Goal: Information Seeking & Learning: Compare options

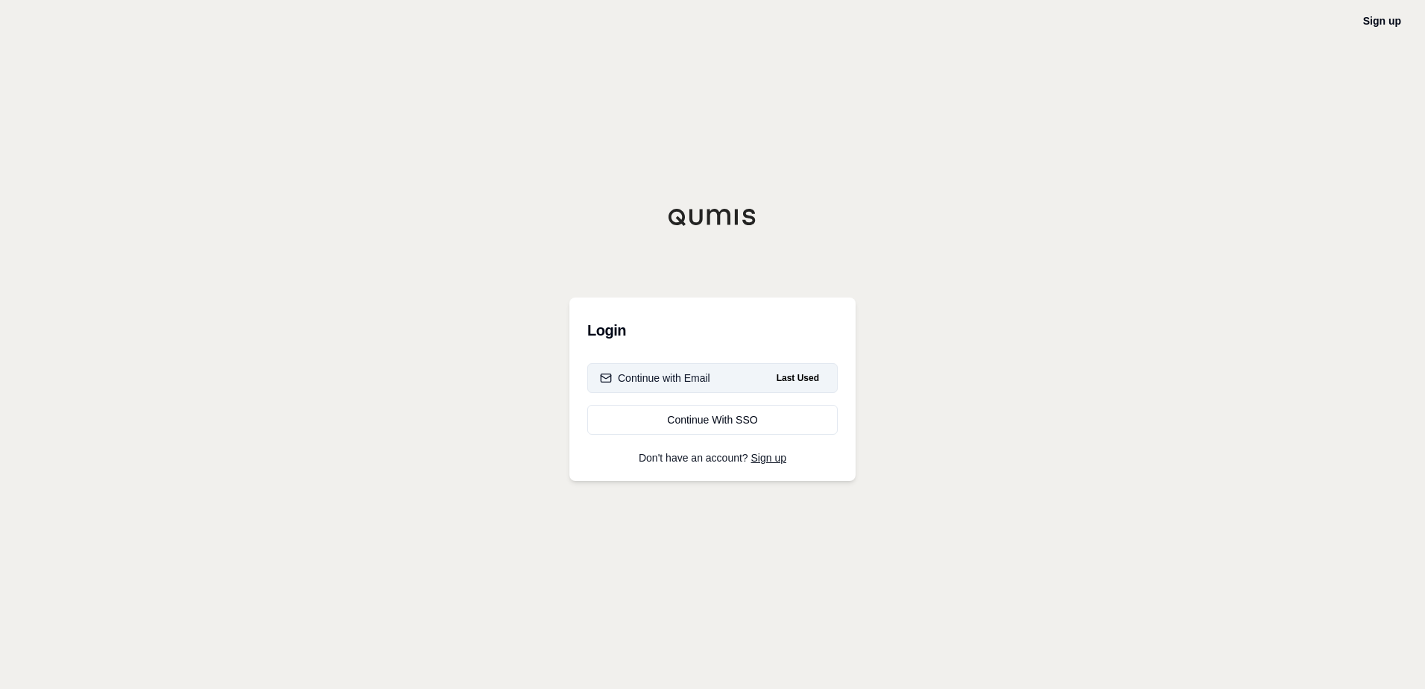
click at [710, 379] on button "Continue with Email Last Used" at bounding box center [712, 378] width 250 height 30
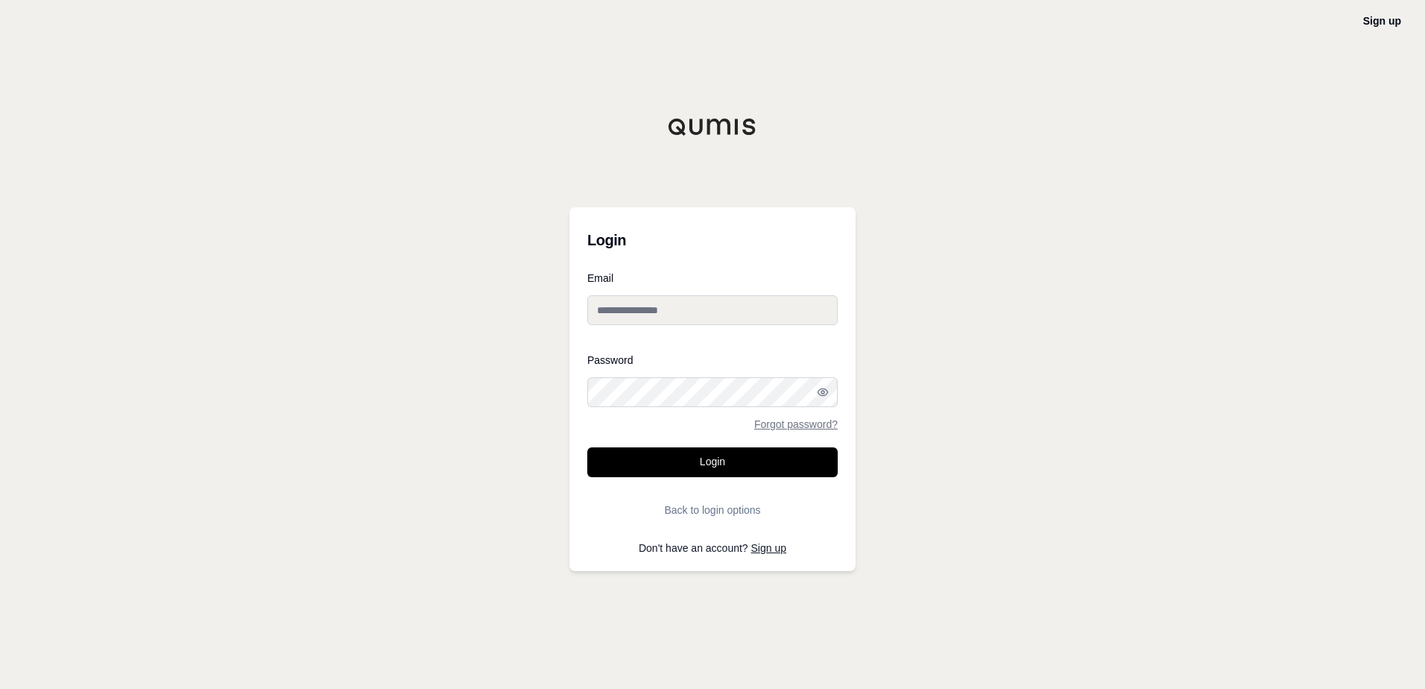
click at [587, 407] on div at bounding box center [587, 407] width 0 height 0
type input "**********"
drag, startPoint x: 703, startPoint y: 461, endPoint x: 671, endPoint y: 185, distance: 278.2
click at [703, 461] on button "Login" at bounding box center [712, 462] width 250 height 30
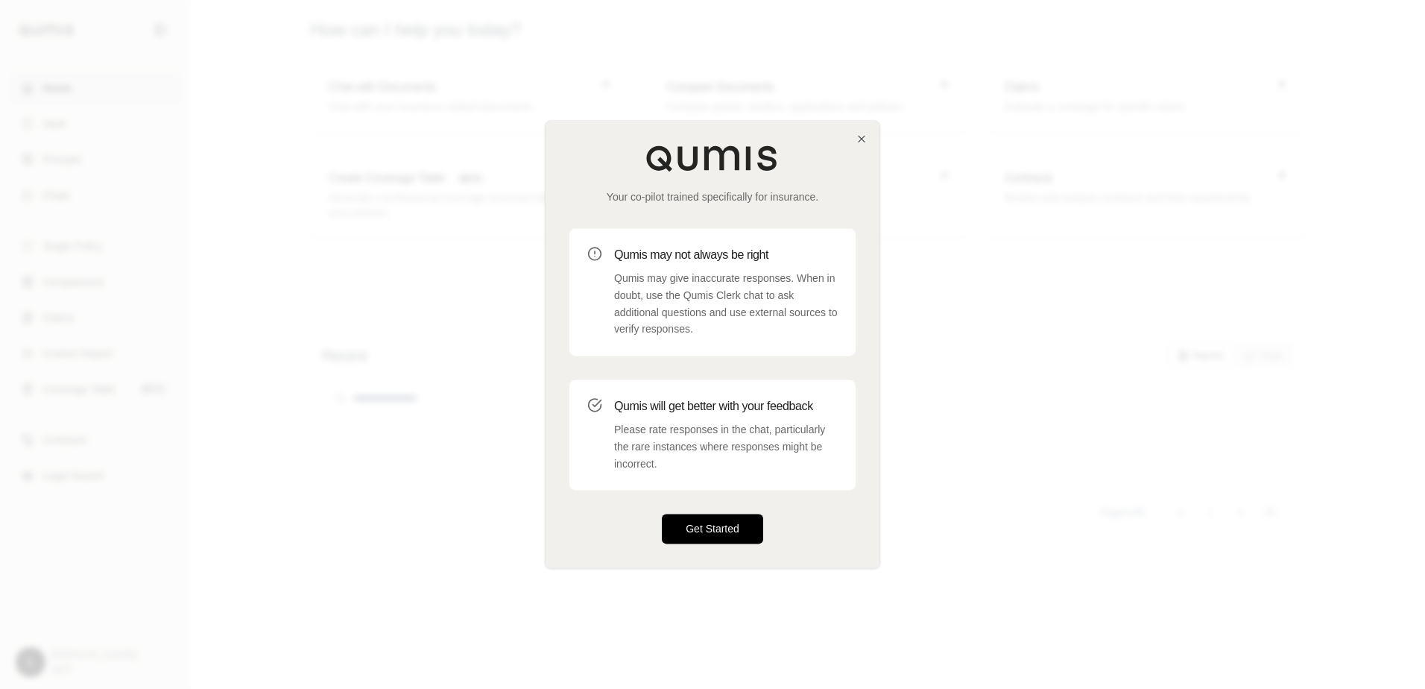
click at [731, 528] on button "Get Started" at bounding box center [712, 529] width 101 height 30
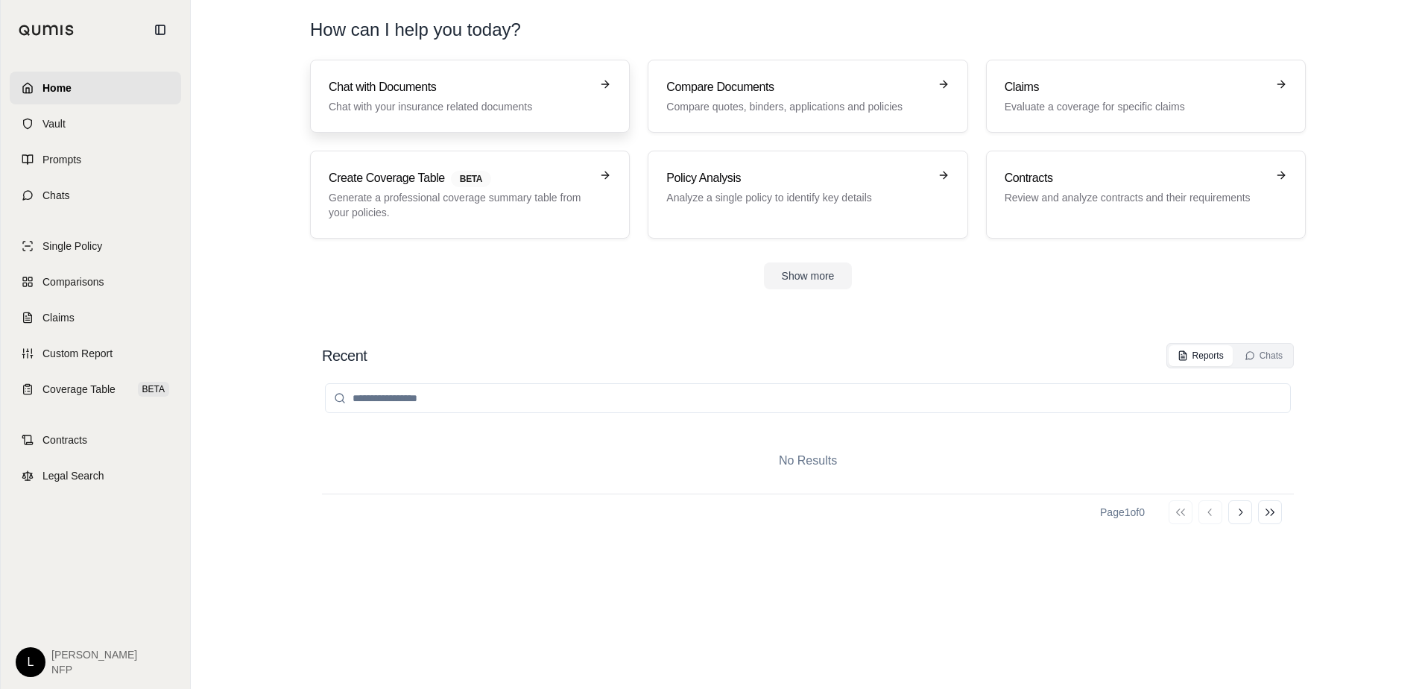
click at [376, 99] on p "Chat with your insurance related documents" at bounding box center [460, 106] width 262 height 15
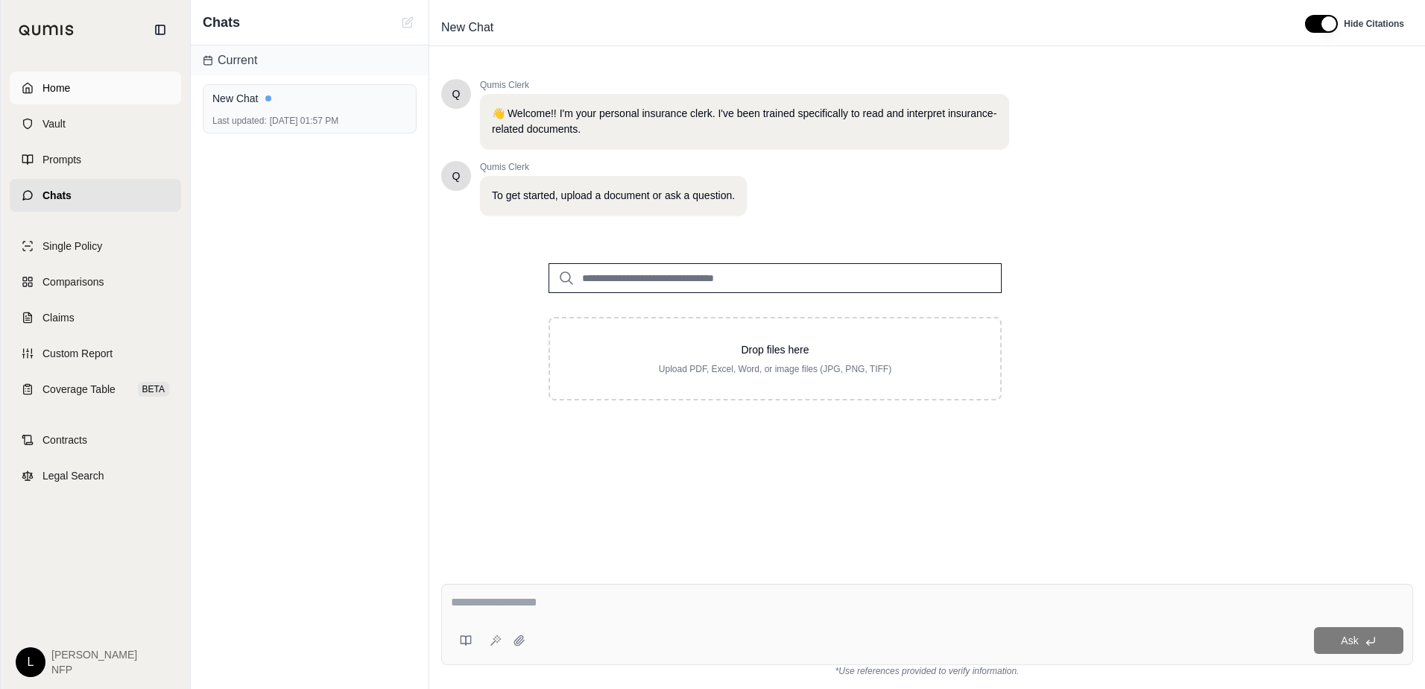
click at [80, 90] on link "Home" at bounding box center [95, 88] width 171 height 33
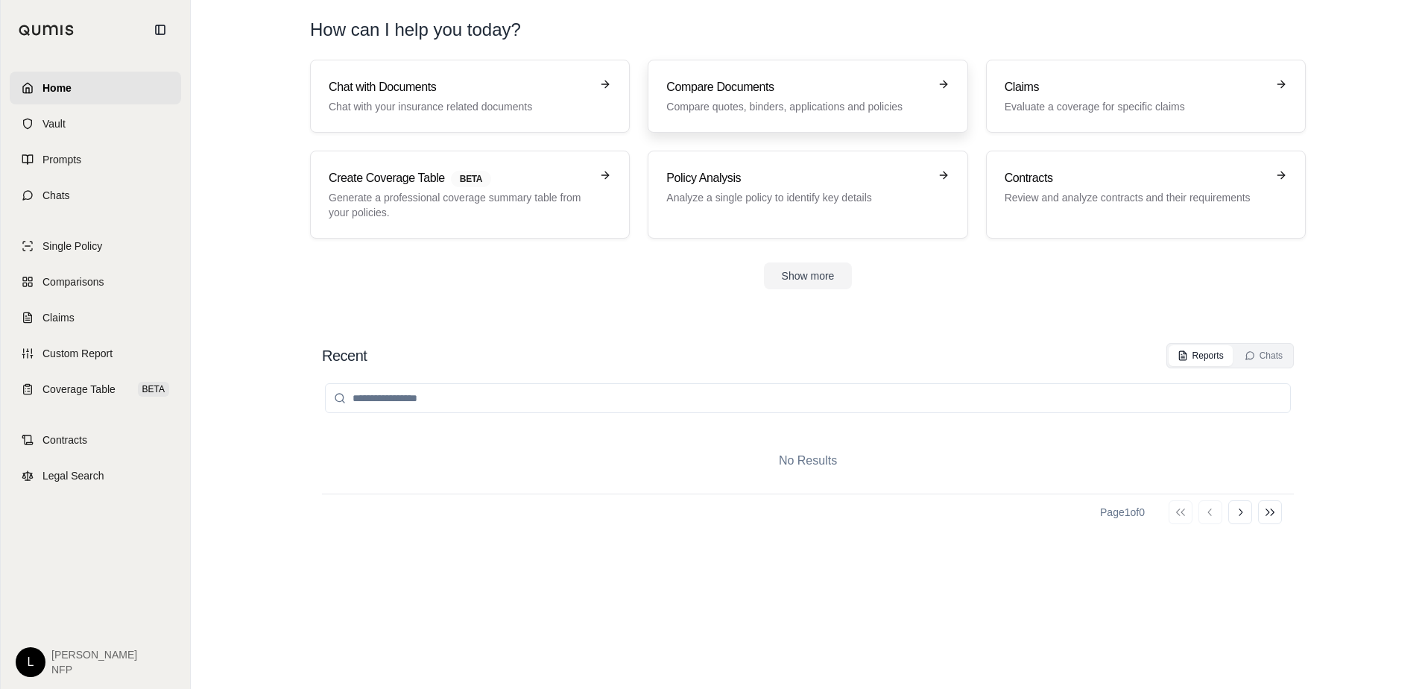
click at [771, 97] on div "Compare Documents Compare quotes, binders, applications and policies" at bounding box center [797, 96] width 262 height 36
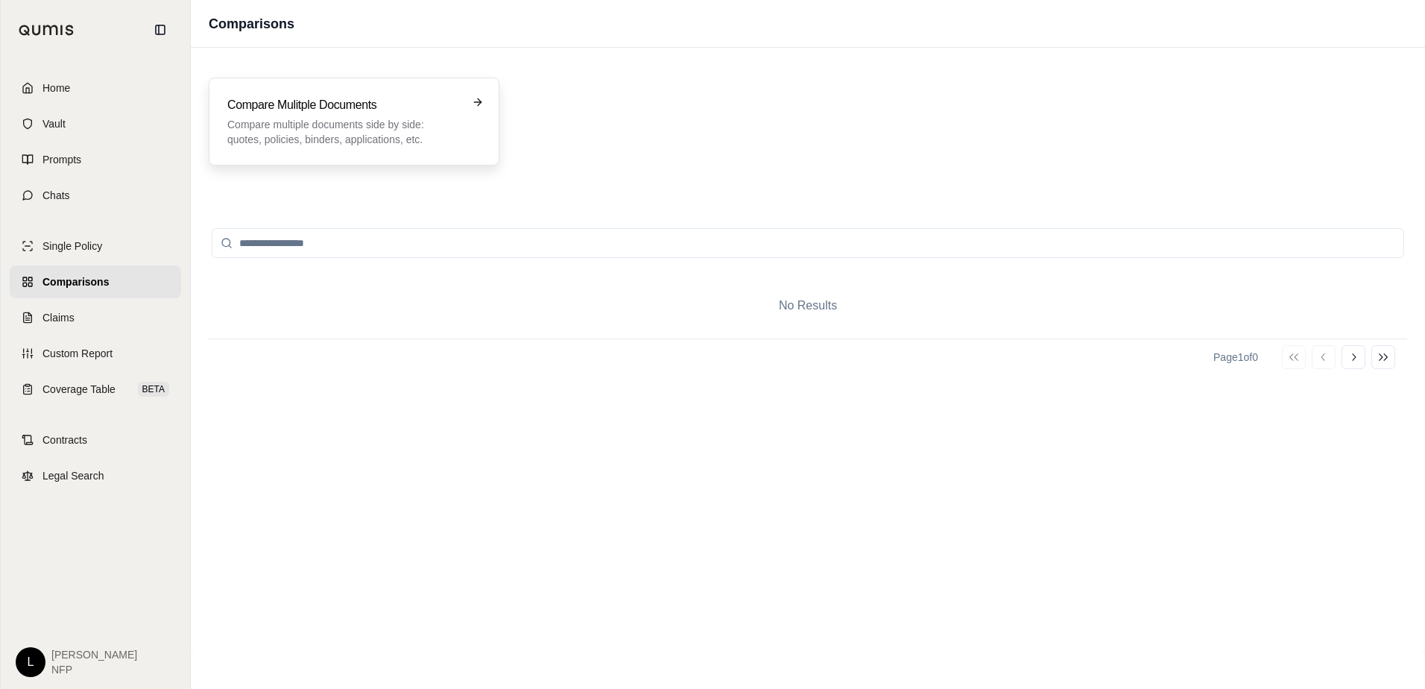
click at [361, 98] on h3 "Compare Mulitple Documents" at bounding box center [343, 105] width 232 height 18
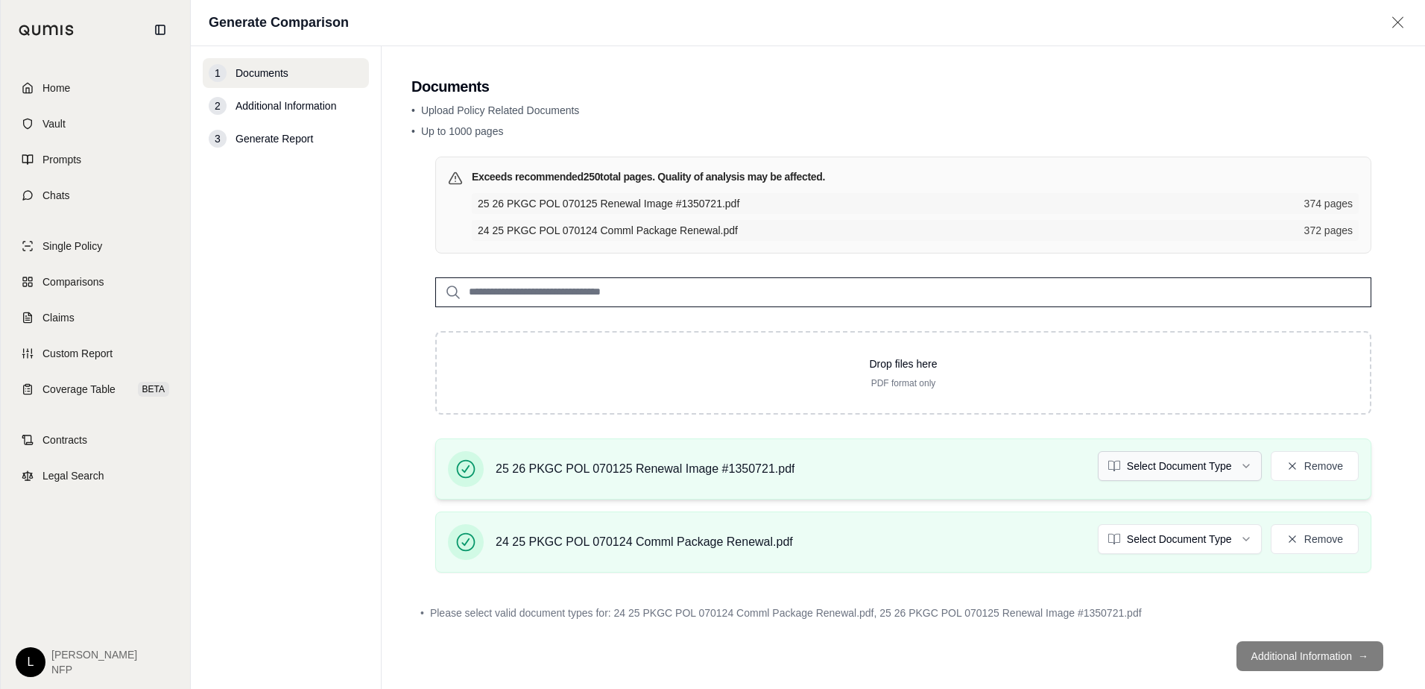
click at [1209, 465] on html "Home Vault Prompts Chats Single Policy Comparisons Claims Custom Report Coverag…" at bounding box center [712, 344] width 1425 height 689
click at [1143, 537] on html "Home Vault Prompts Chats Single Policy Comparisons Claims Custom Report Coverag…" at bounding box center [712, 344] width 1425 height 689
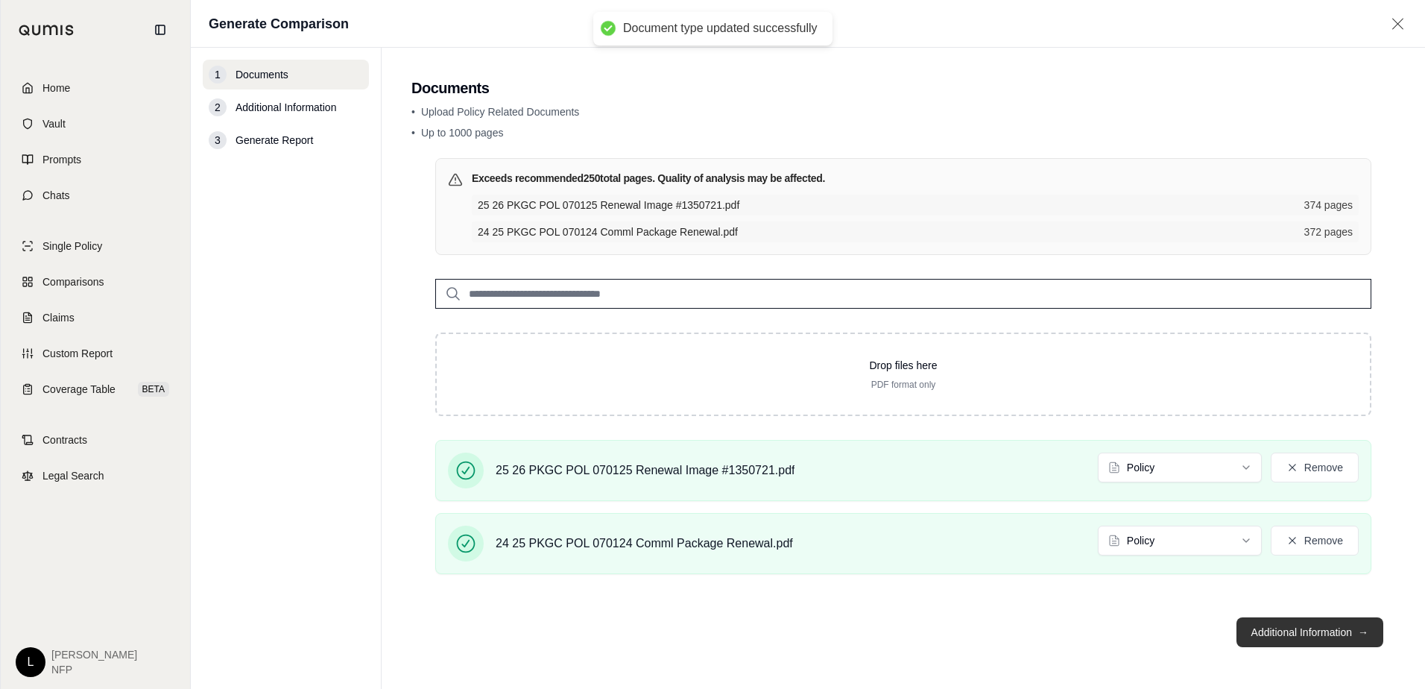
click at [1291, 630] on button "Additional Information →" at bounding box center [1309, 632] width 147 height 30
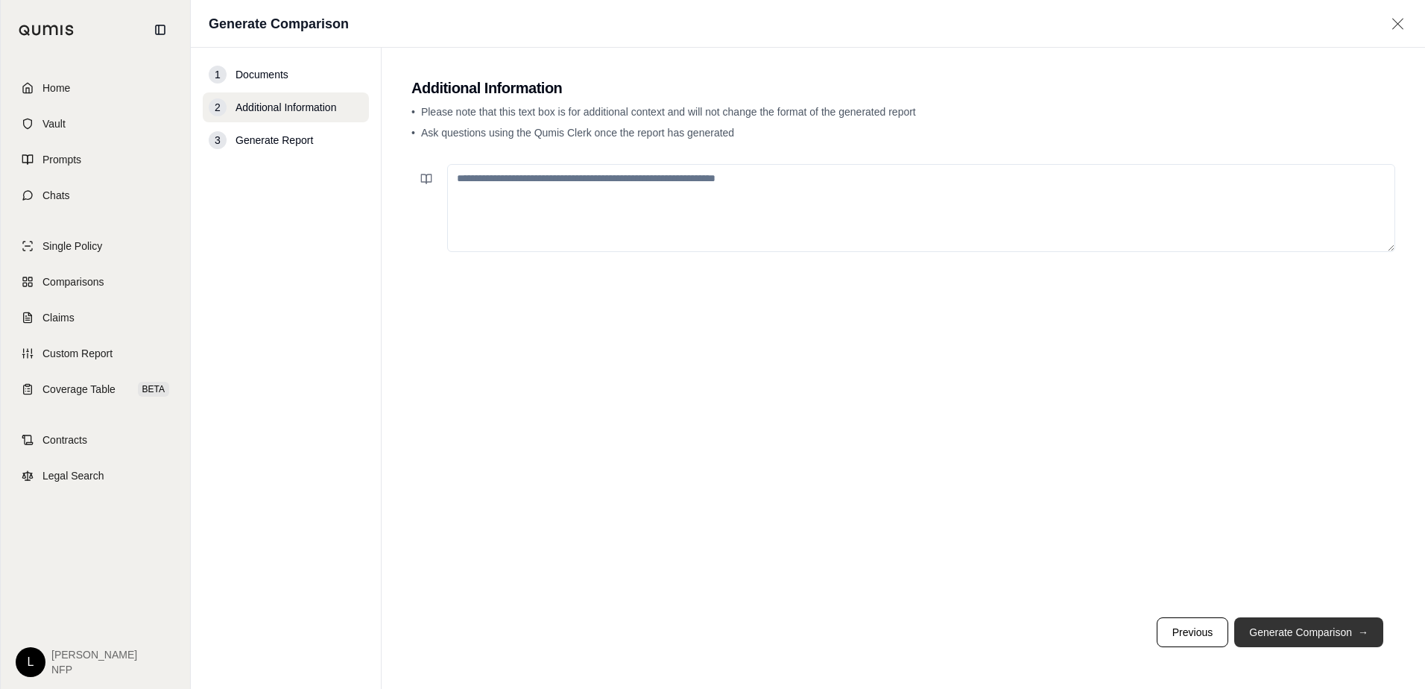
click at [1319, 633] on button "Generate Comparison →" at bounding box center [1308, 632] width 149 height 30
